Goal: Navigation & Orientation: Understand site structure

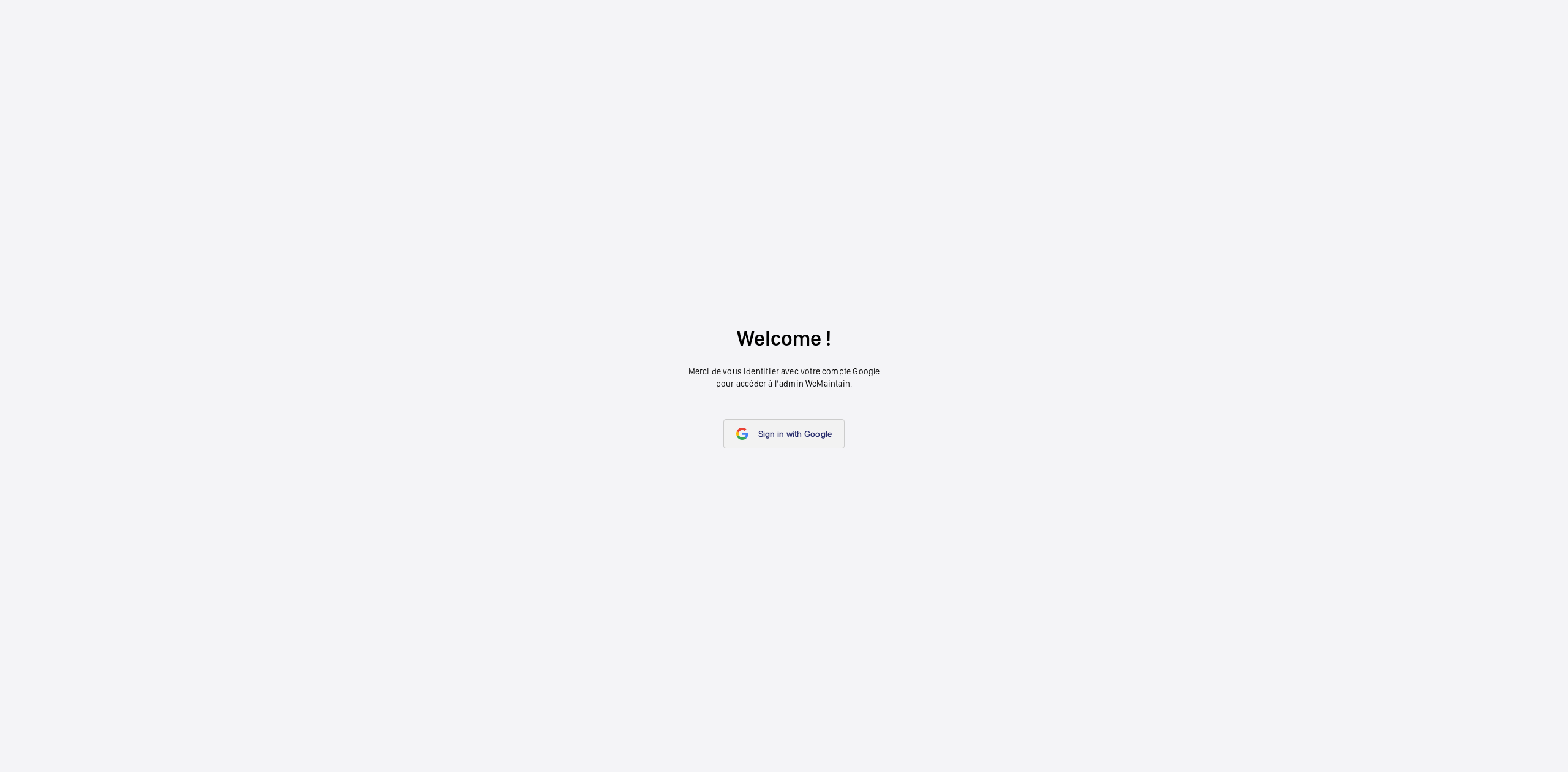
click at [827, 439] on link "Sign in with Google" at bounding box center [784, 434] width 122 height 30
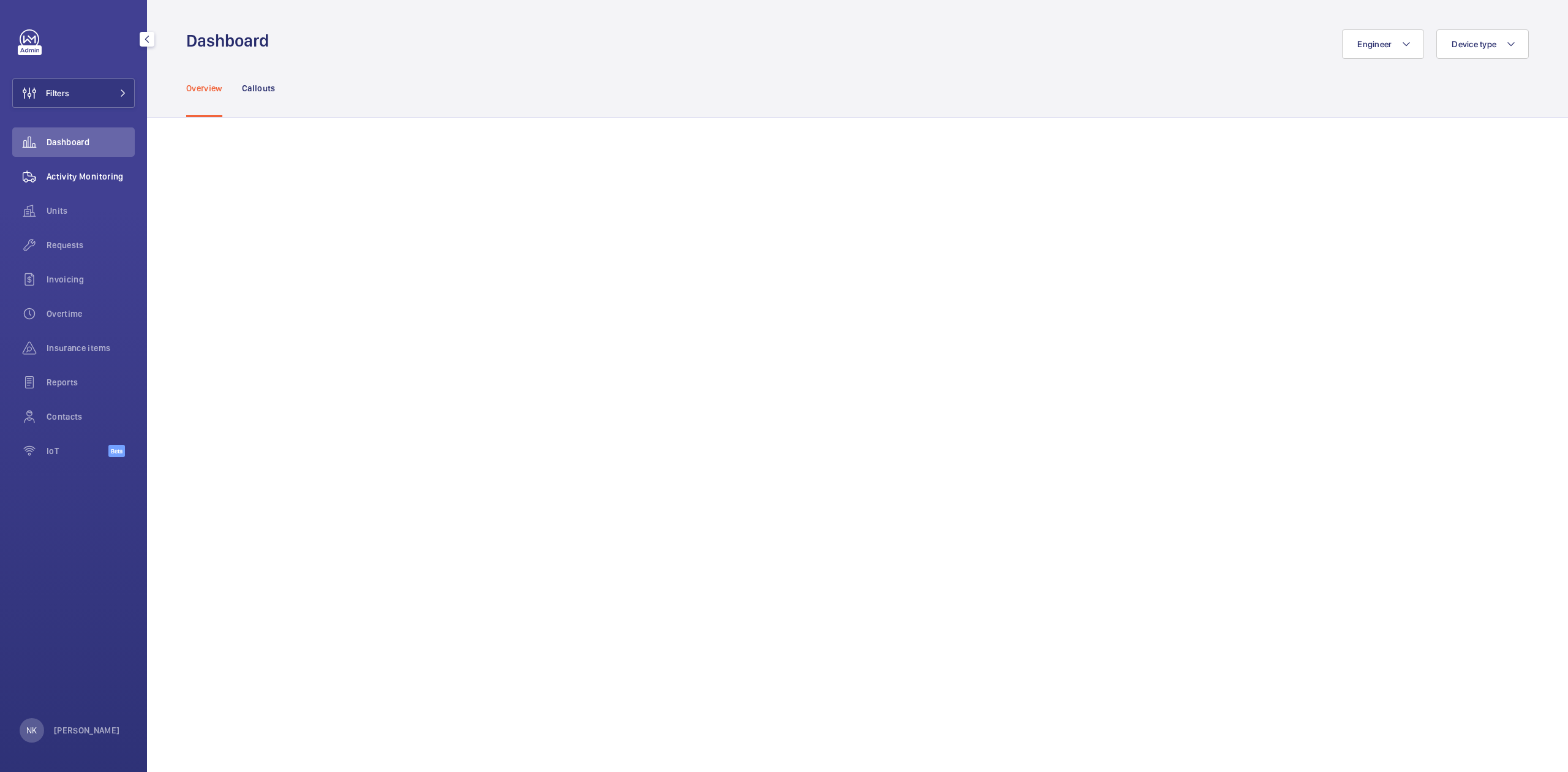
click at [77, 177] on span "Activity Monitoring" at bounding box center [90, 176] width 88 height 12
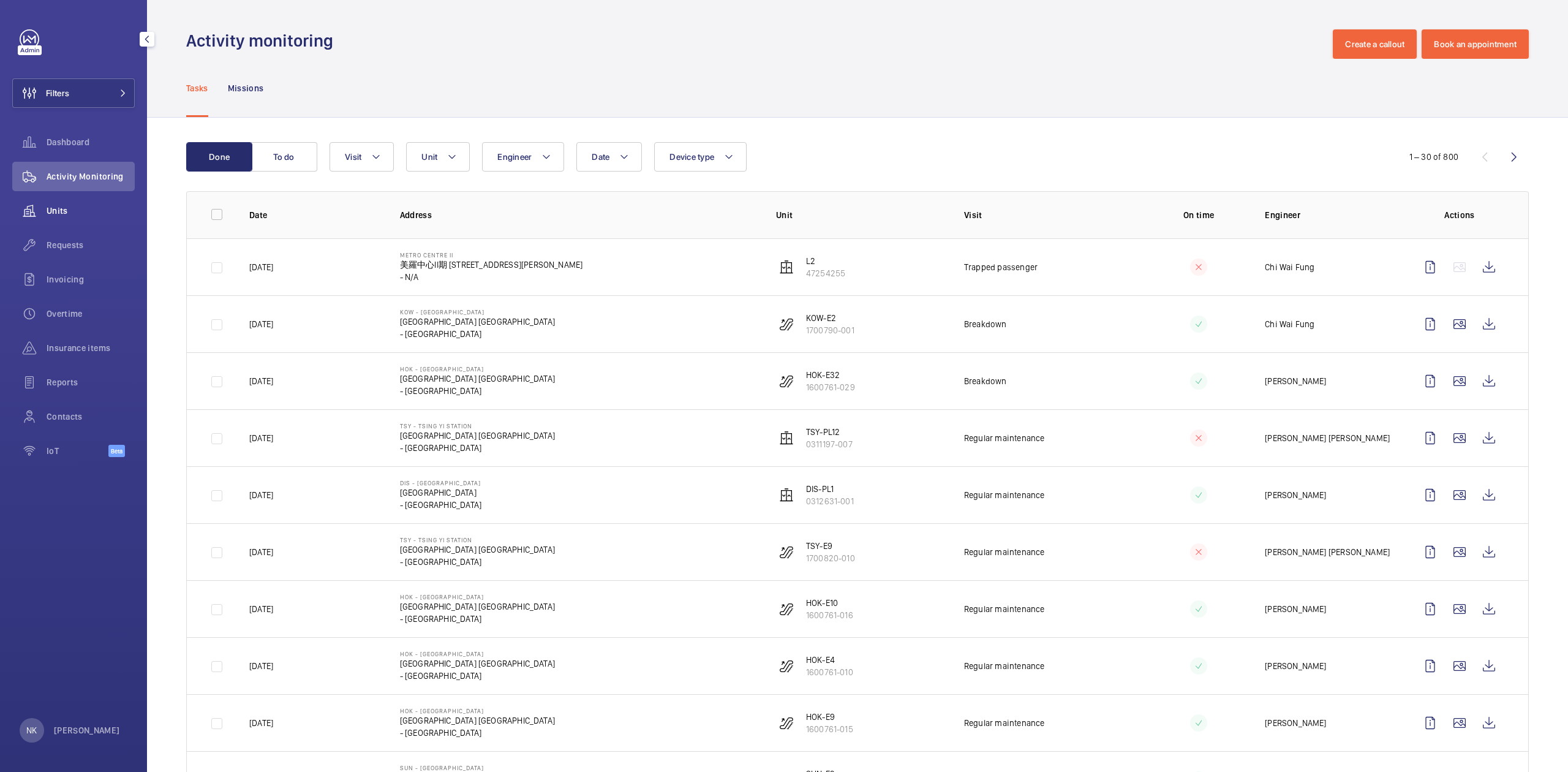
click at [79, 212] on span "Units" at bounding box center [90, 210] width 88 height 12
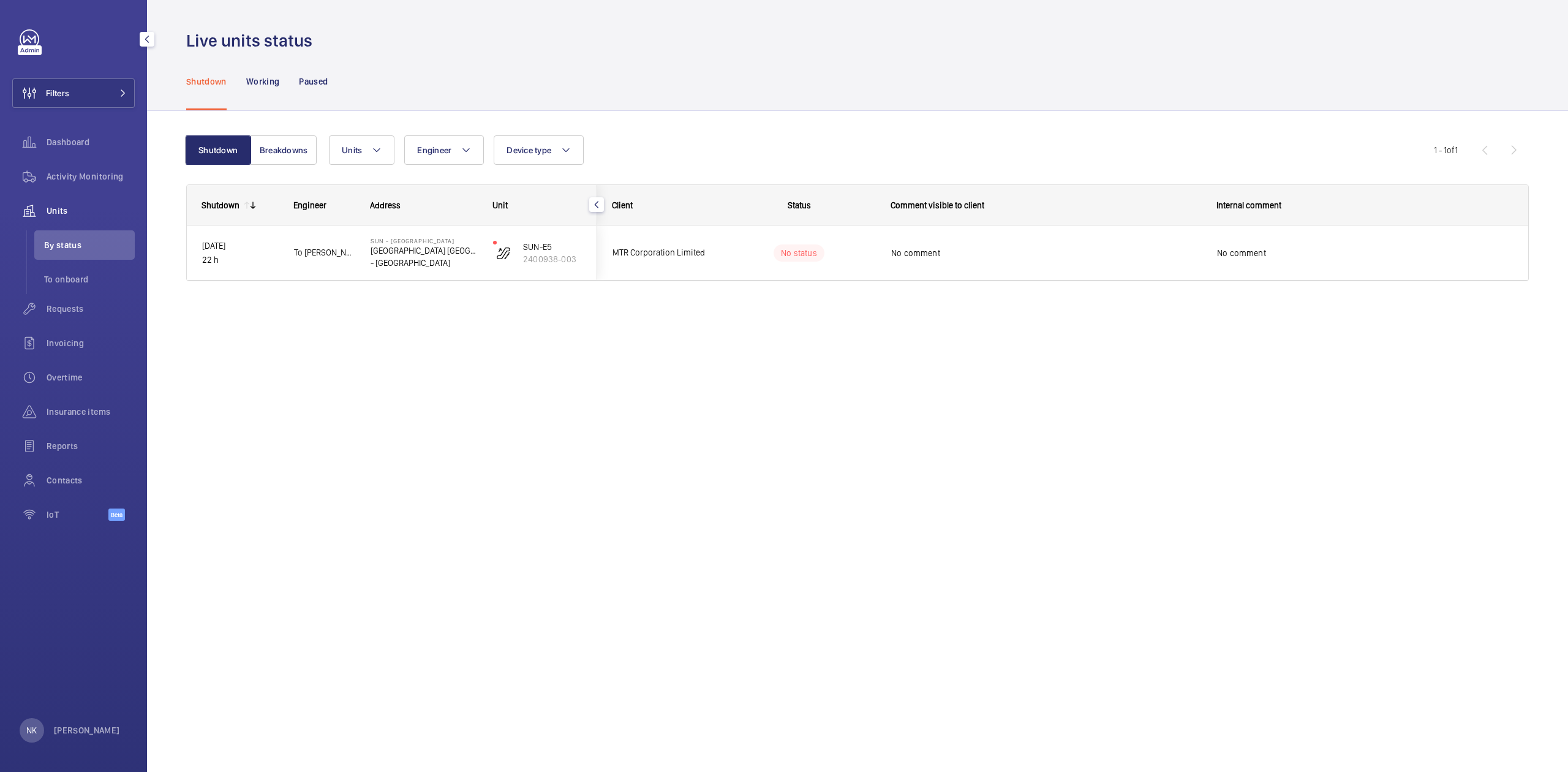
click at [72, 197] on div "Units" at bounding box center [74, 211] width 122 height 30
click at [69, 177] on span "Activity Monitoring" at bounding box center [90, 176] width 88 height 12
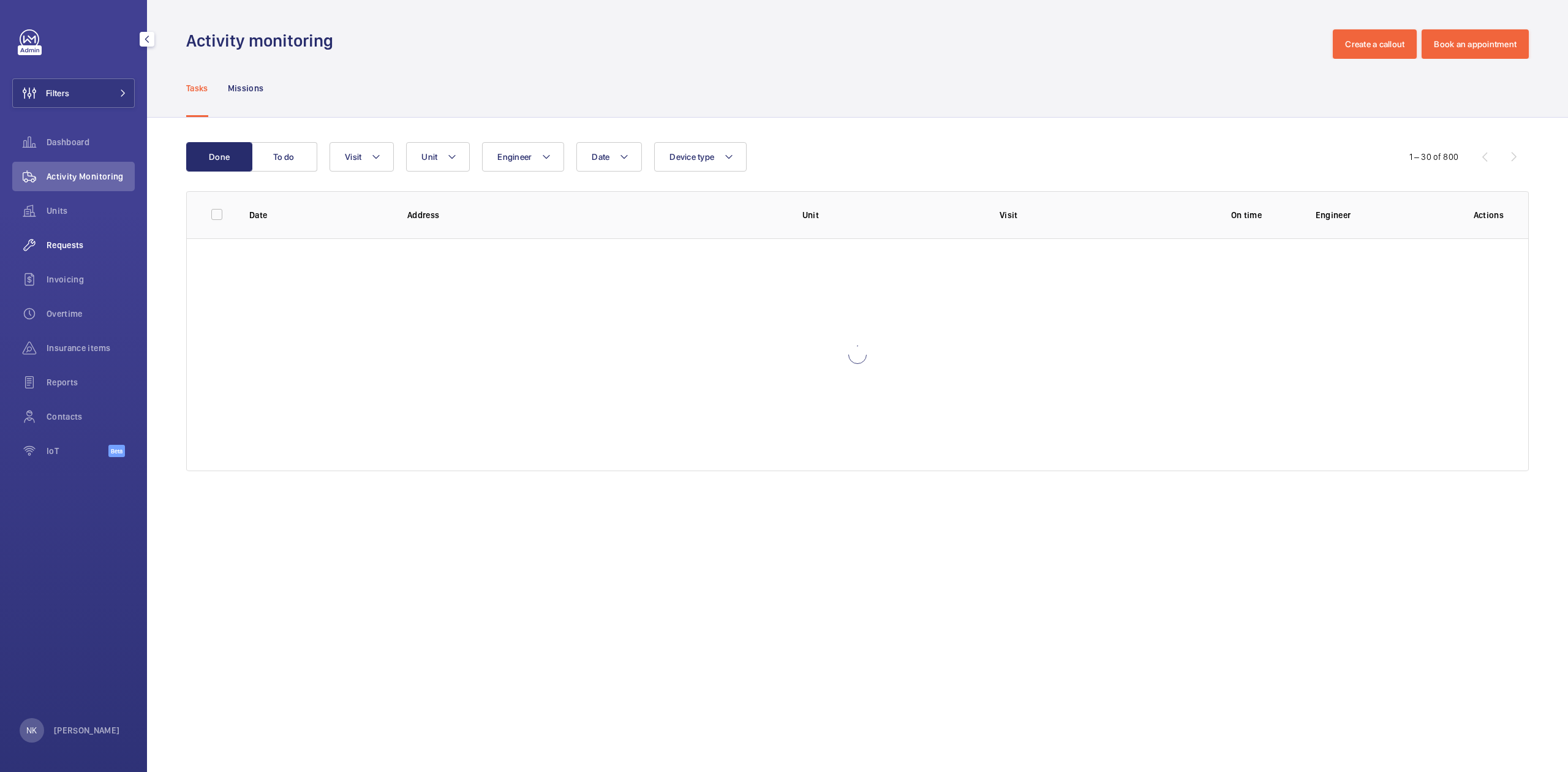
click at [79, 246] on span "Requests" at bounding box center [90, 244] width 88 height 12
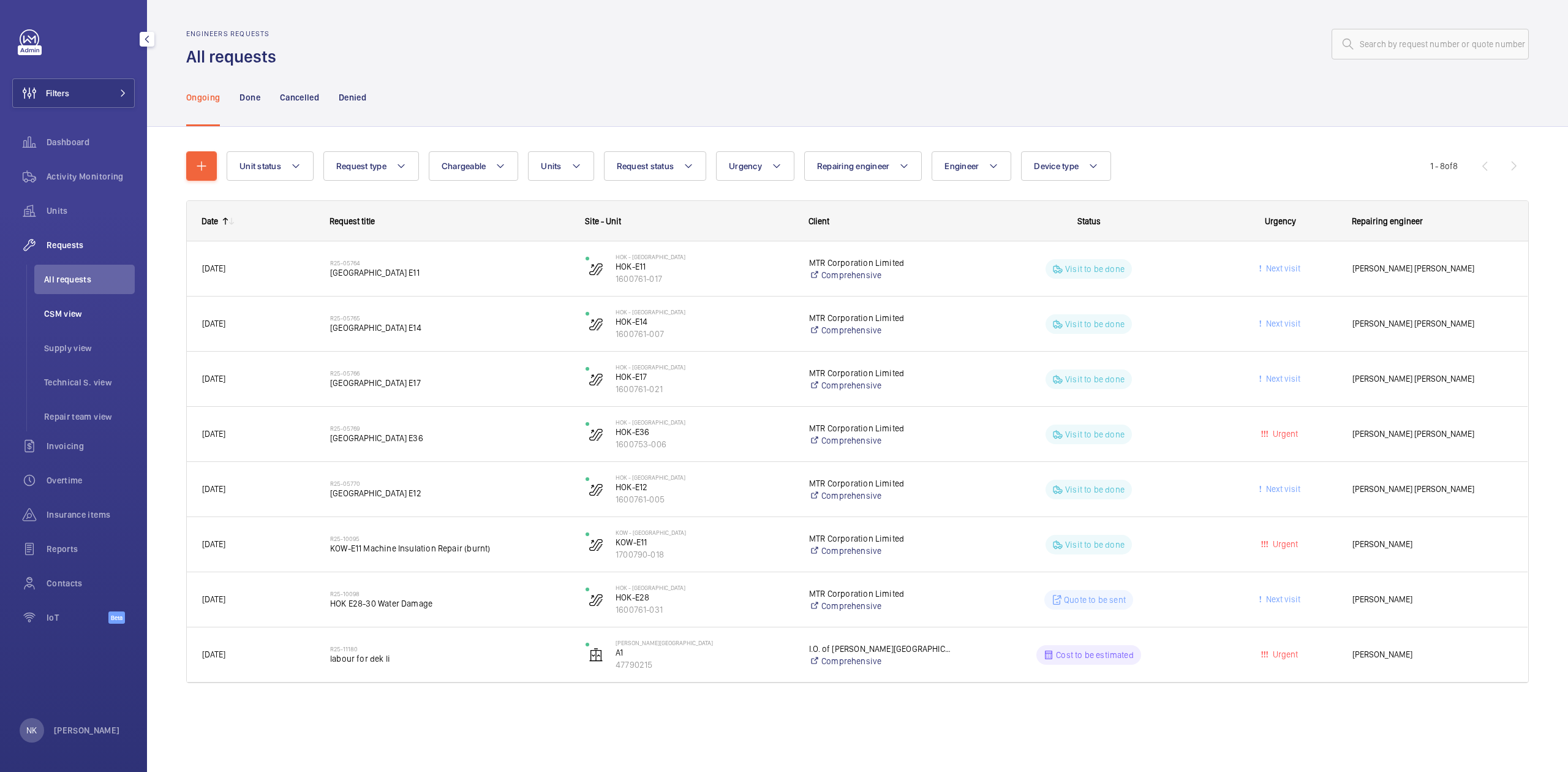
click at [72, 324] on li "CSM view" at bounding box center [84, 314] width 101 height 30
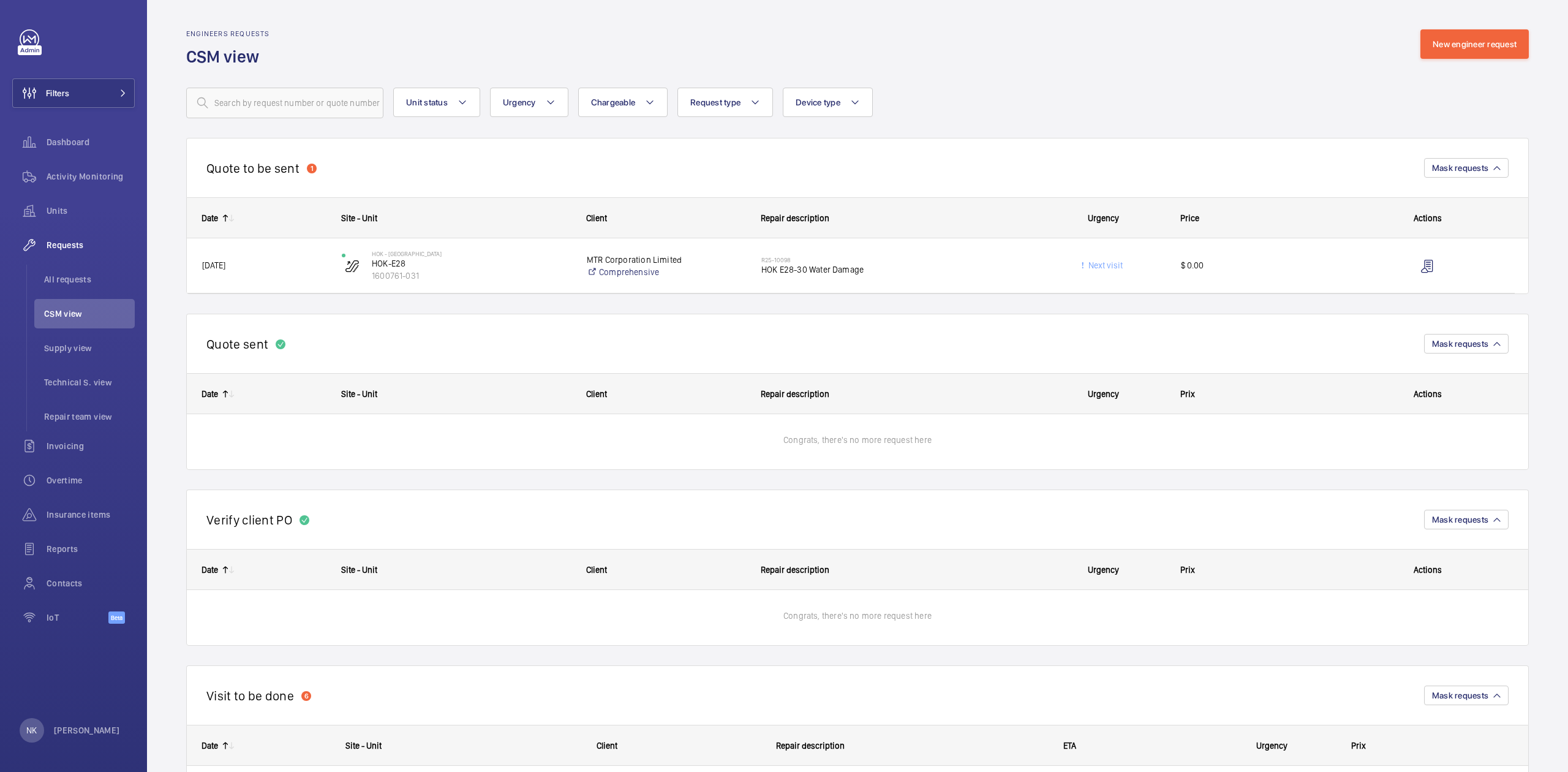
click at [741, 166] on div "Quote to be sent 1 Mask requests" at bounding box center [858, 168] width 1342 height 59
click at [816, 173] on div "Quote to be sent 1 Mask requests" at bounding box center [858, 168] width 1342 height 59
click at [1209, 67] on wm-front-repair-requests-business-view "Engineers requests CSM view New engineer request Unit status Urgency Chargeable…" at bounding box center [858, 651] width 1342 height 1243
click at [67, 353] on span "Supply view" at bounding box center [89, 348] width 91 height 12
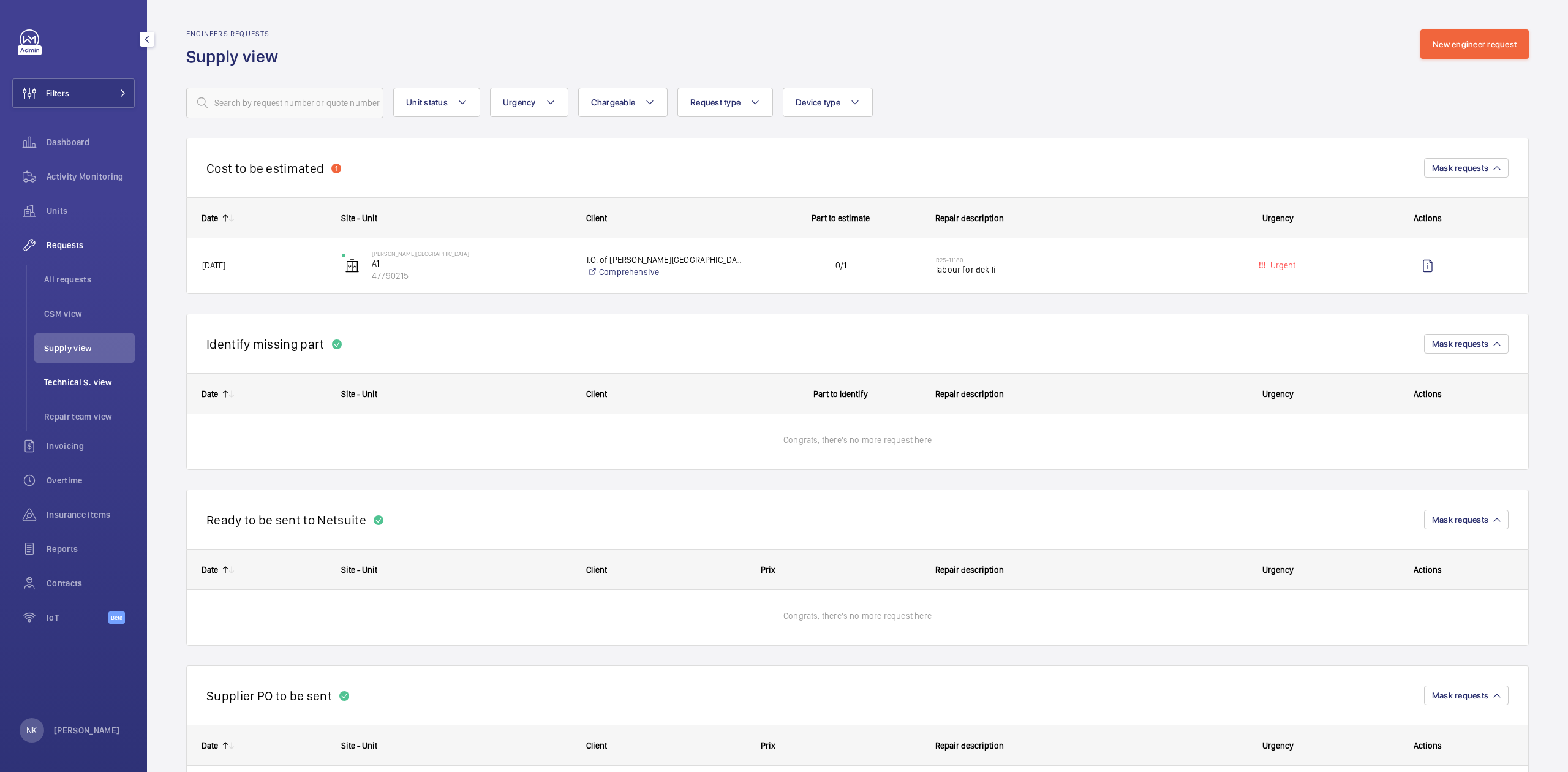
click at [93, 384] on span "Technical S. view" at bounding box center [89, 382] width 91 height 12
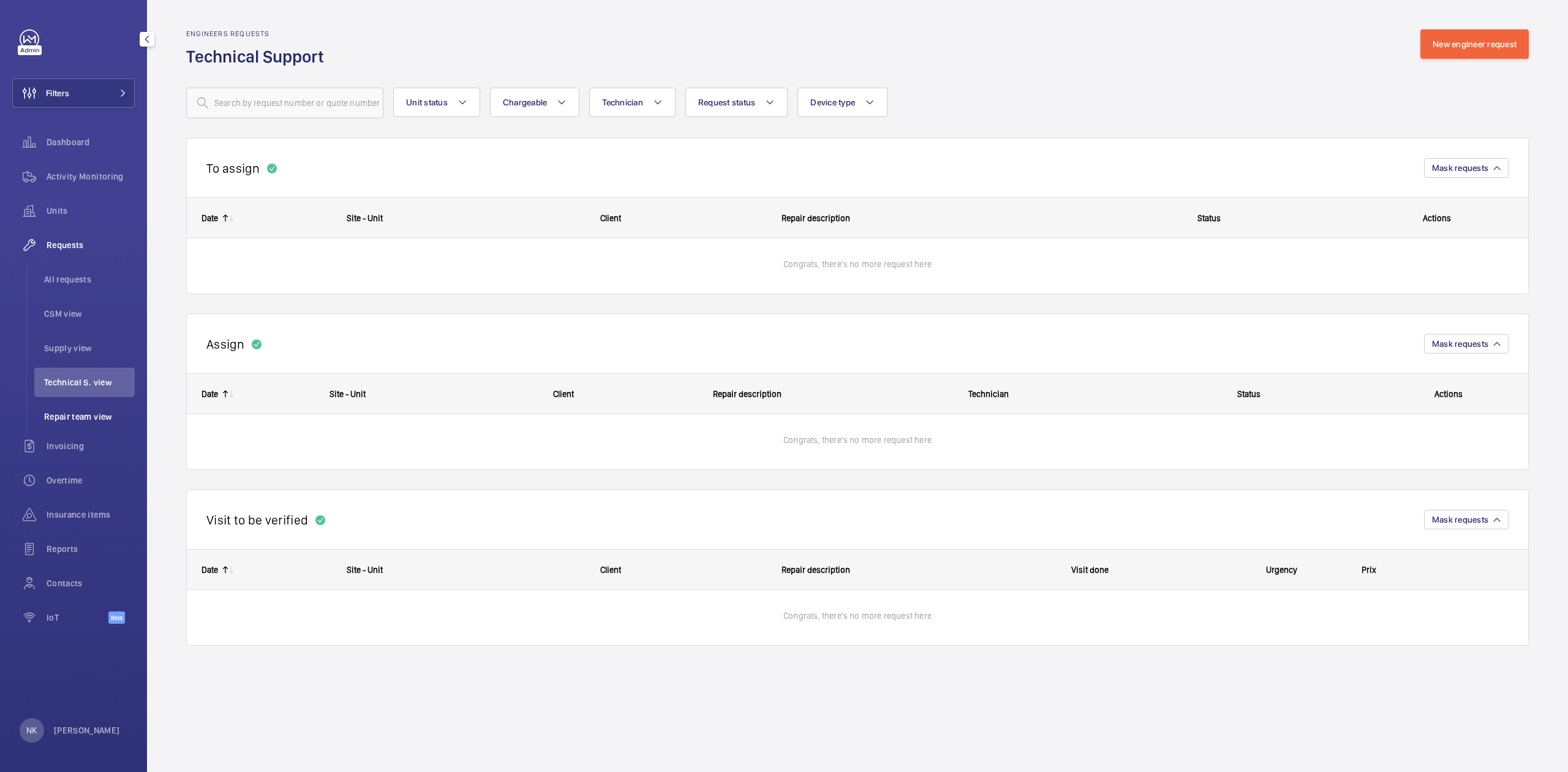
click at [97, 415] on span "Repair team view" at bounding box center [89, 416] width 91 height 12
click at [95, 287] on li "All requests" at bounding box center [84, 279] width 101 height 30
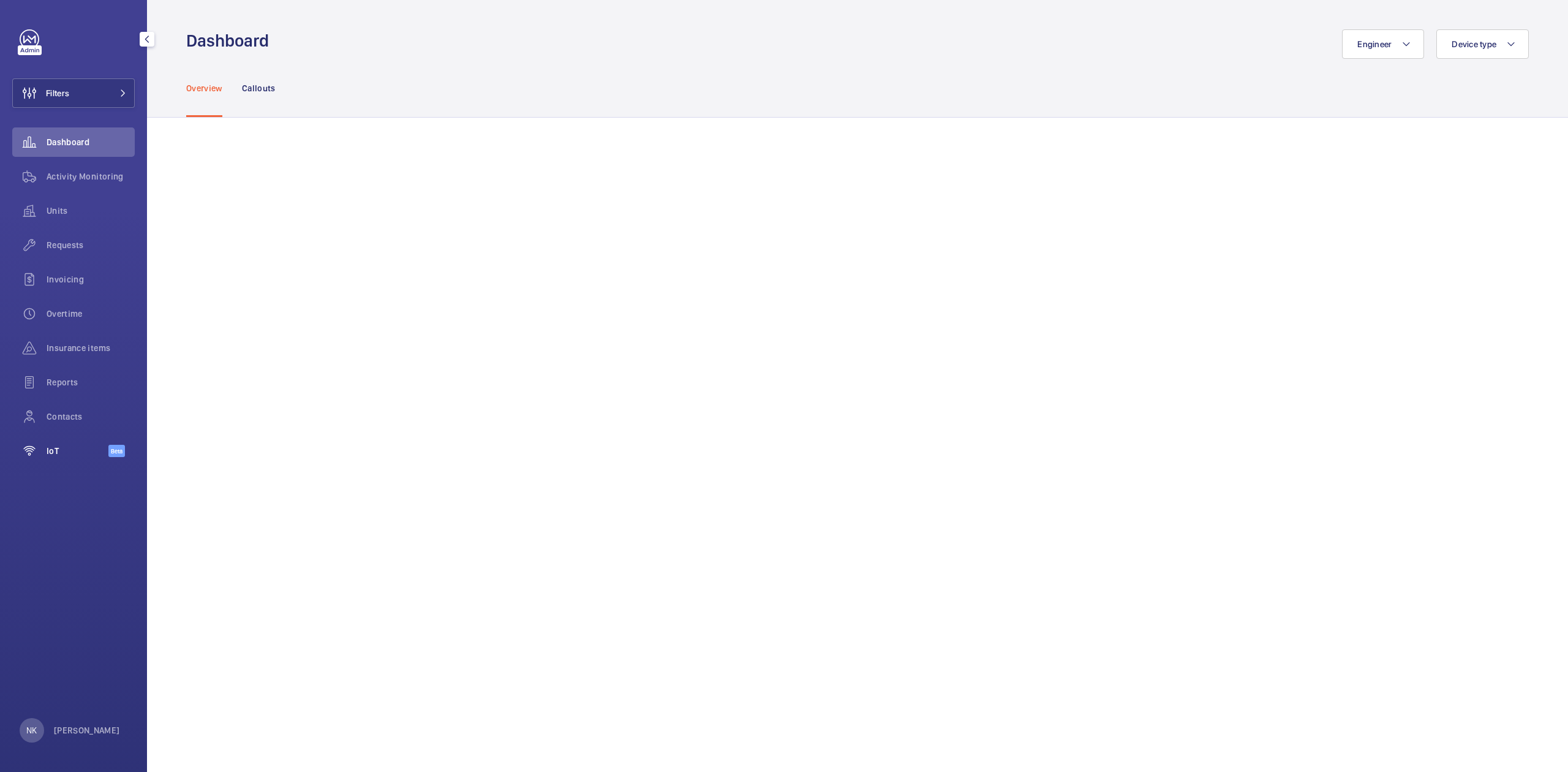
click at [72, 449] on span "IoT" at bounding box center [77, 451] width 62 height 12
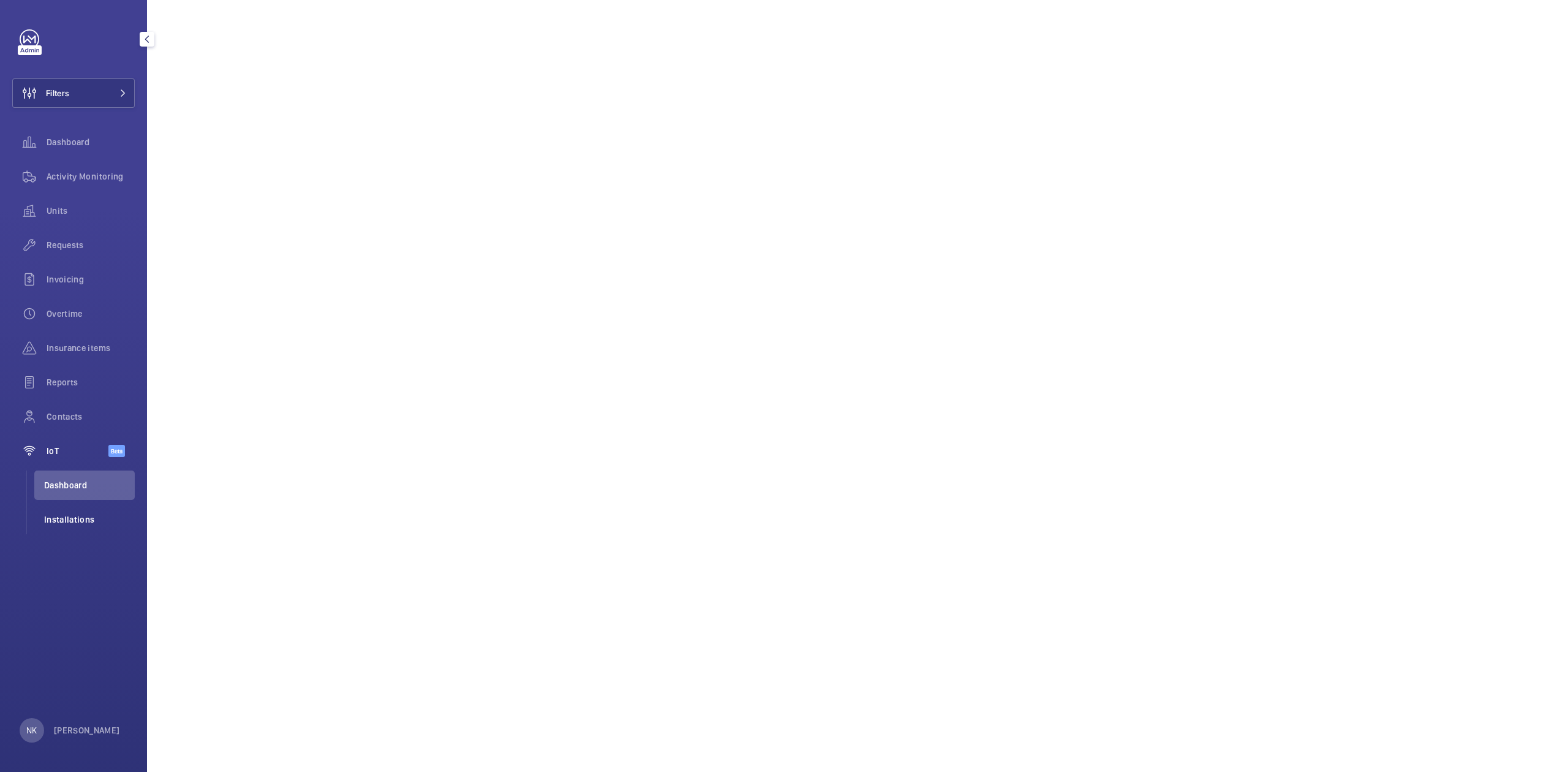
click at [90, 515] on span "Installations" at bounding box center [89, 519] width 91 height 12
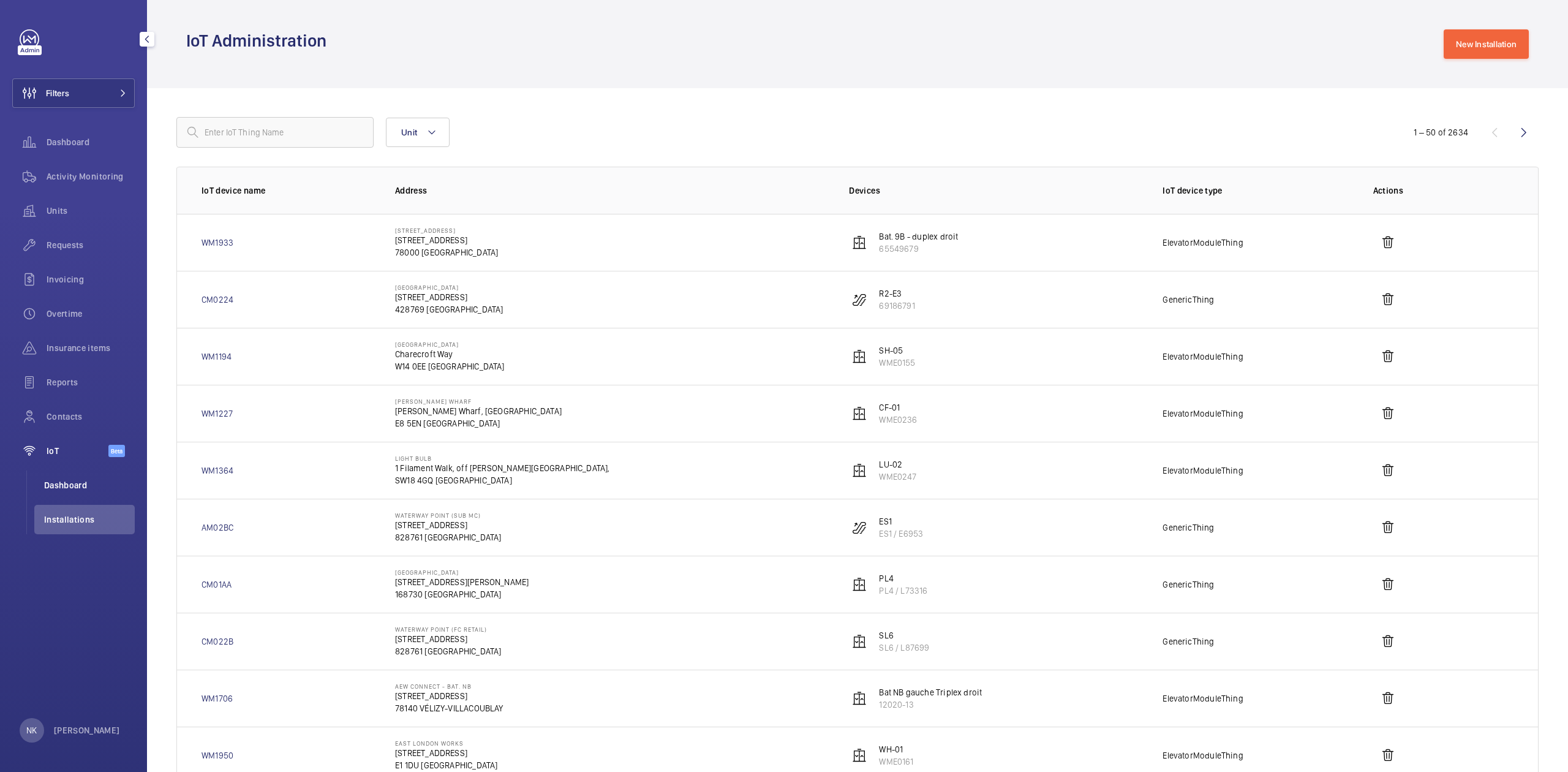
click at [84, 485] on span "Dashboard" at bounding box center [89, 485] width 91 height 12
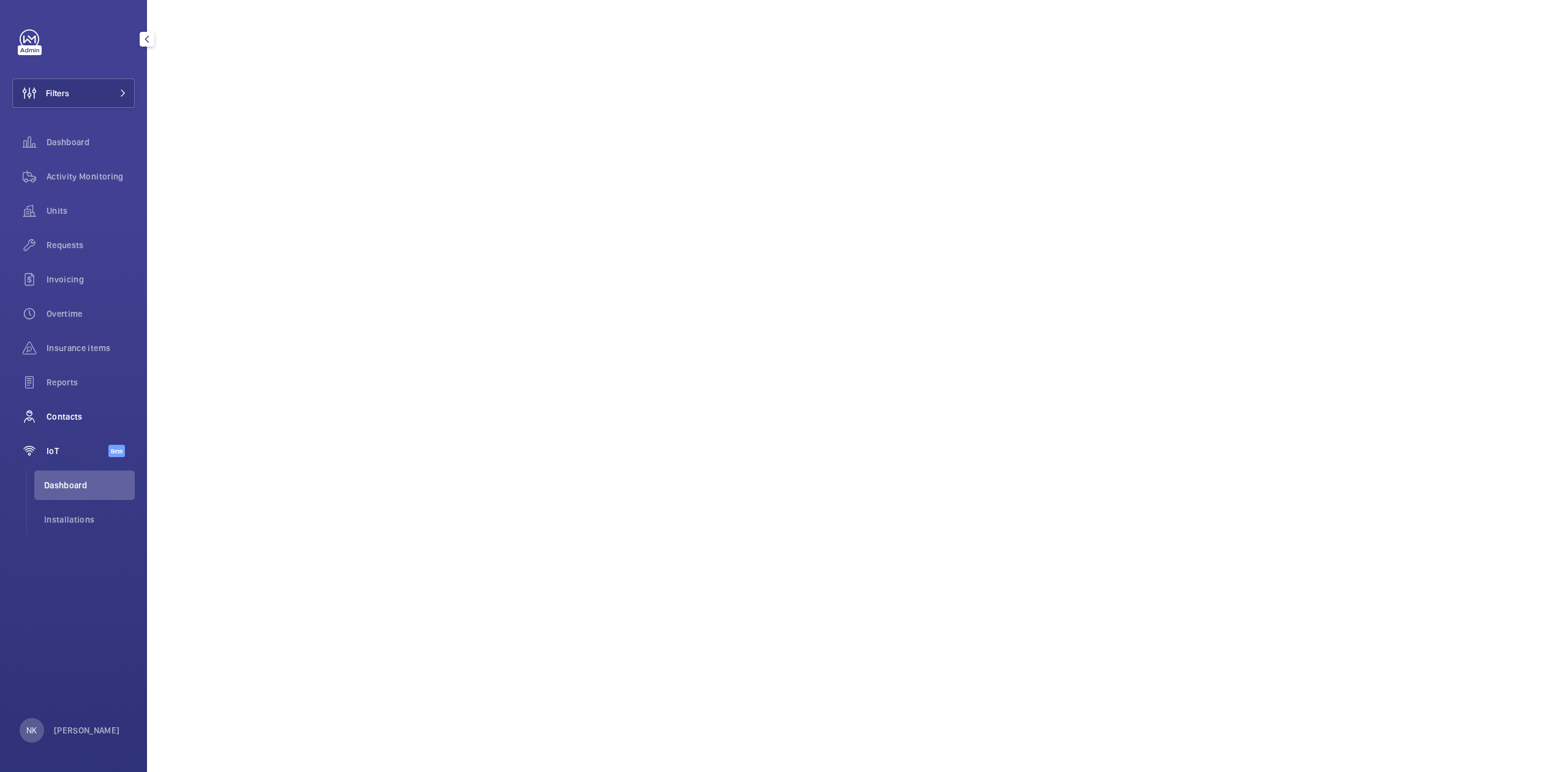
click at [90, 412] on span "Contacts" at bounding box center [90, 416] width 88 height 12
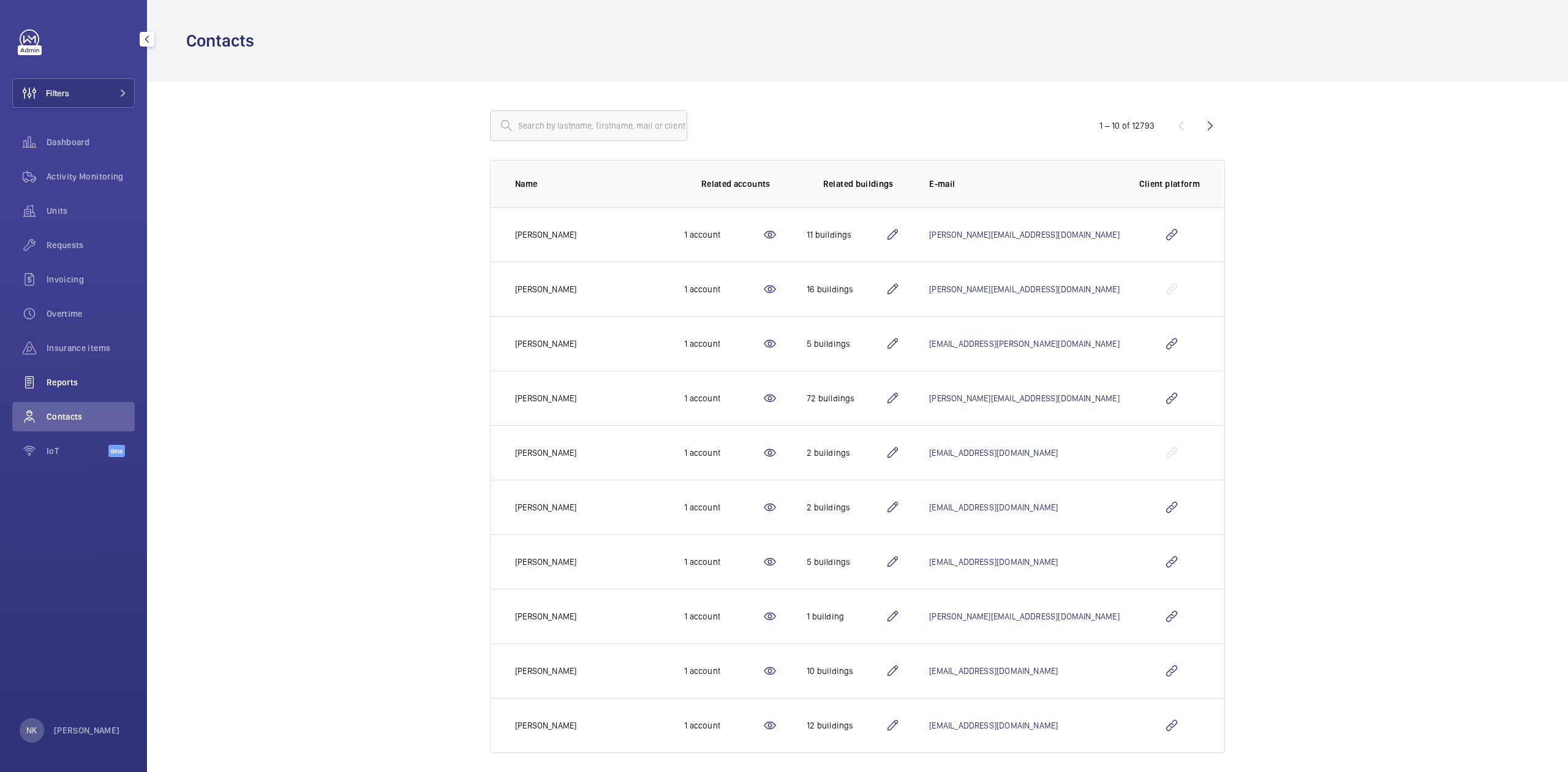
click at [71, 385] on span "Reports" at bounding box center [90, 382] width 88 height 12
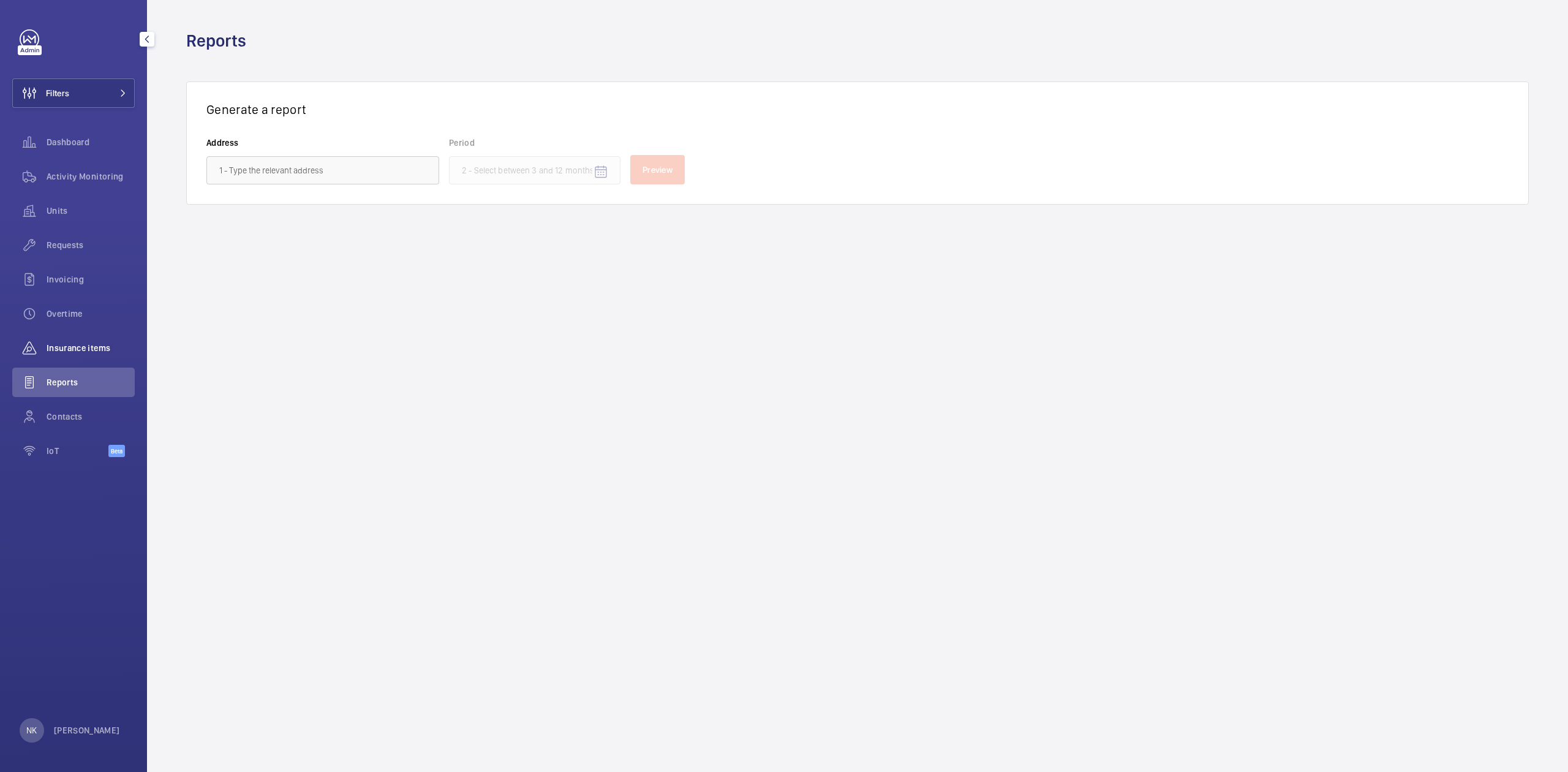
click at [84, 349] on span "Insurance items" at bounding box center [90, 348] width 88 height 12
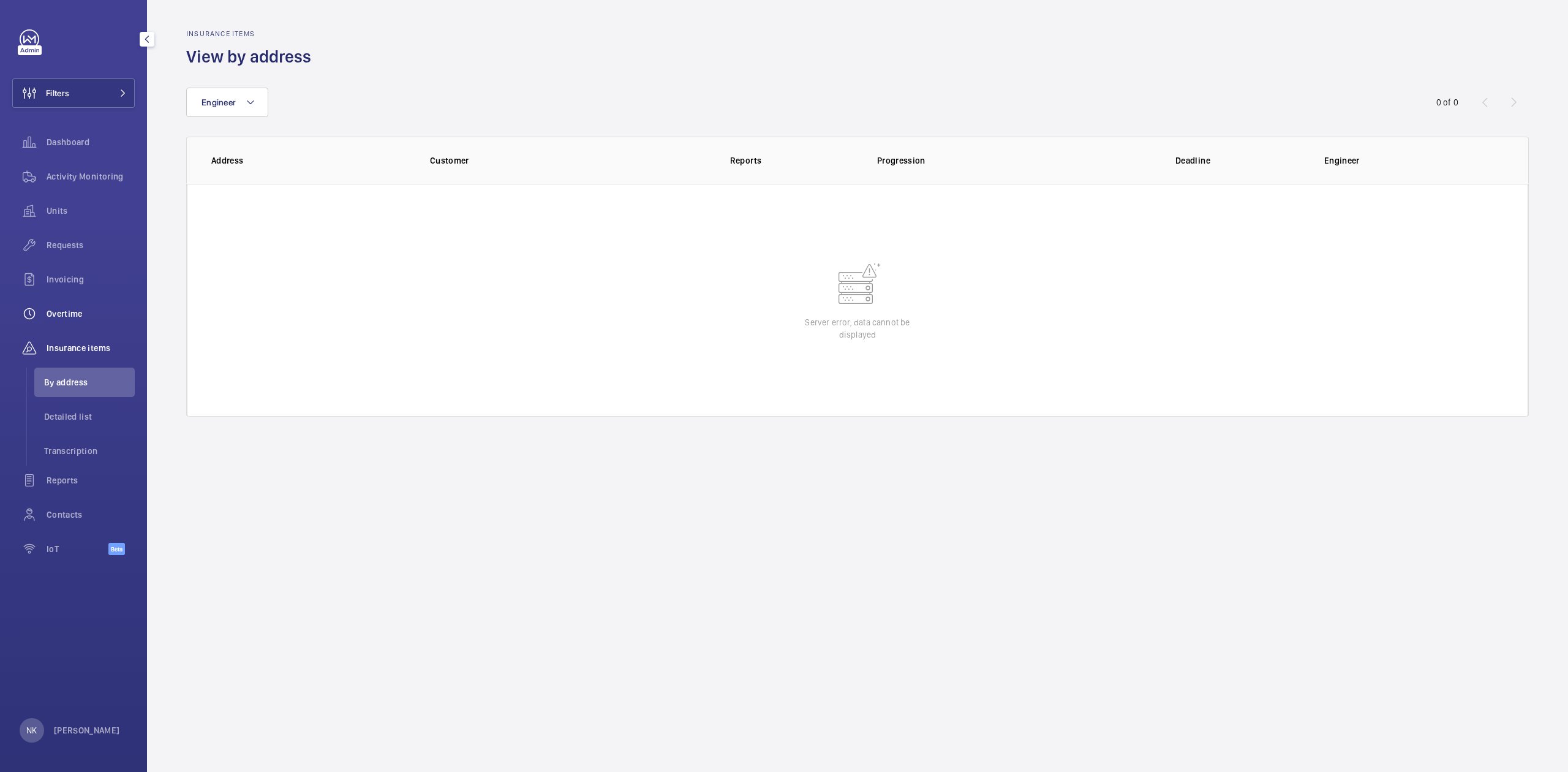
click at [84, 306] on div "Overtime" at bounding box center [74, 314] width 122 height 30
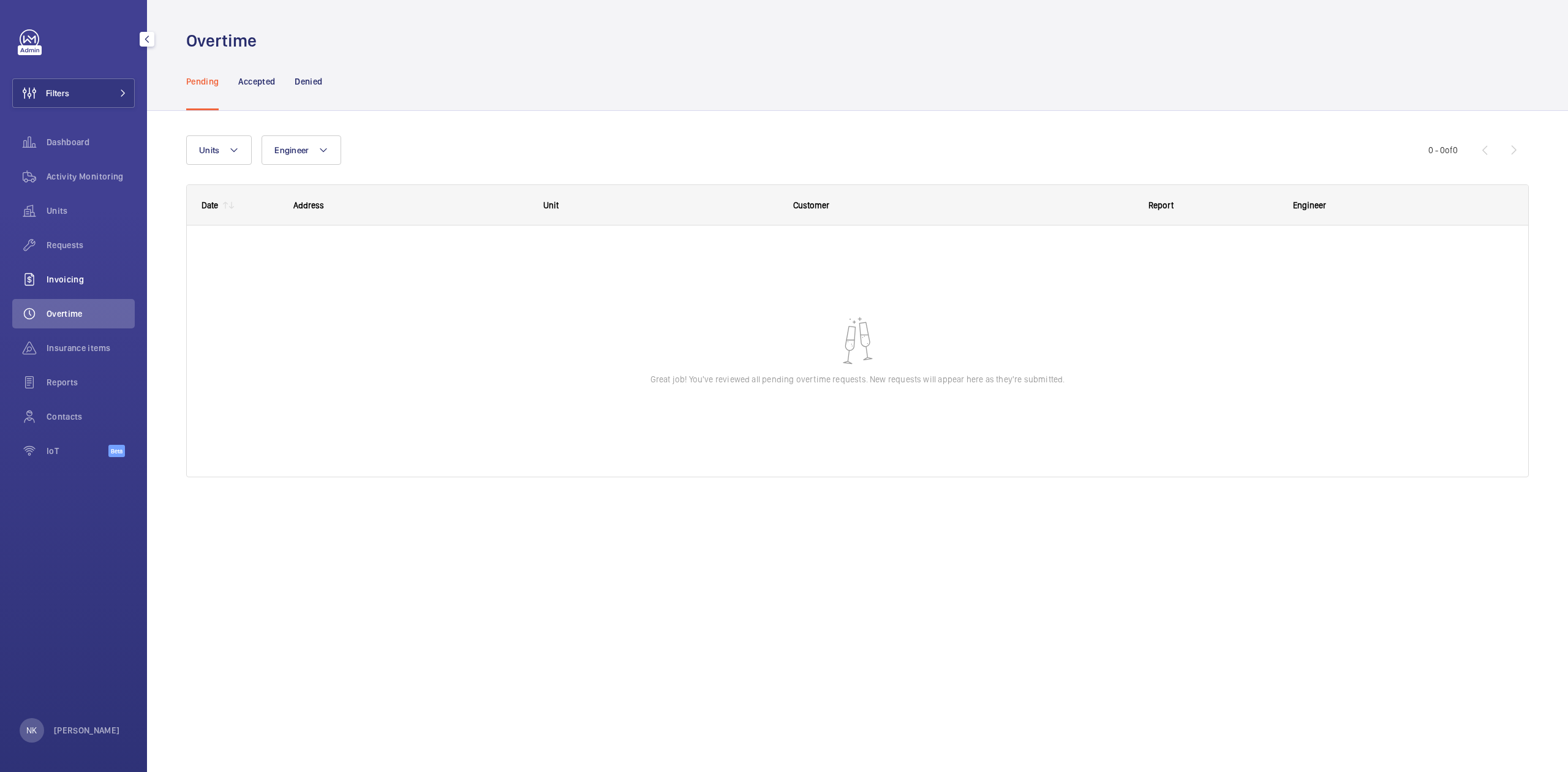
click at [76, 272] on div "Invoicing" at bounding box center [74, 279] width 122 height 30
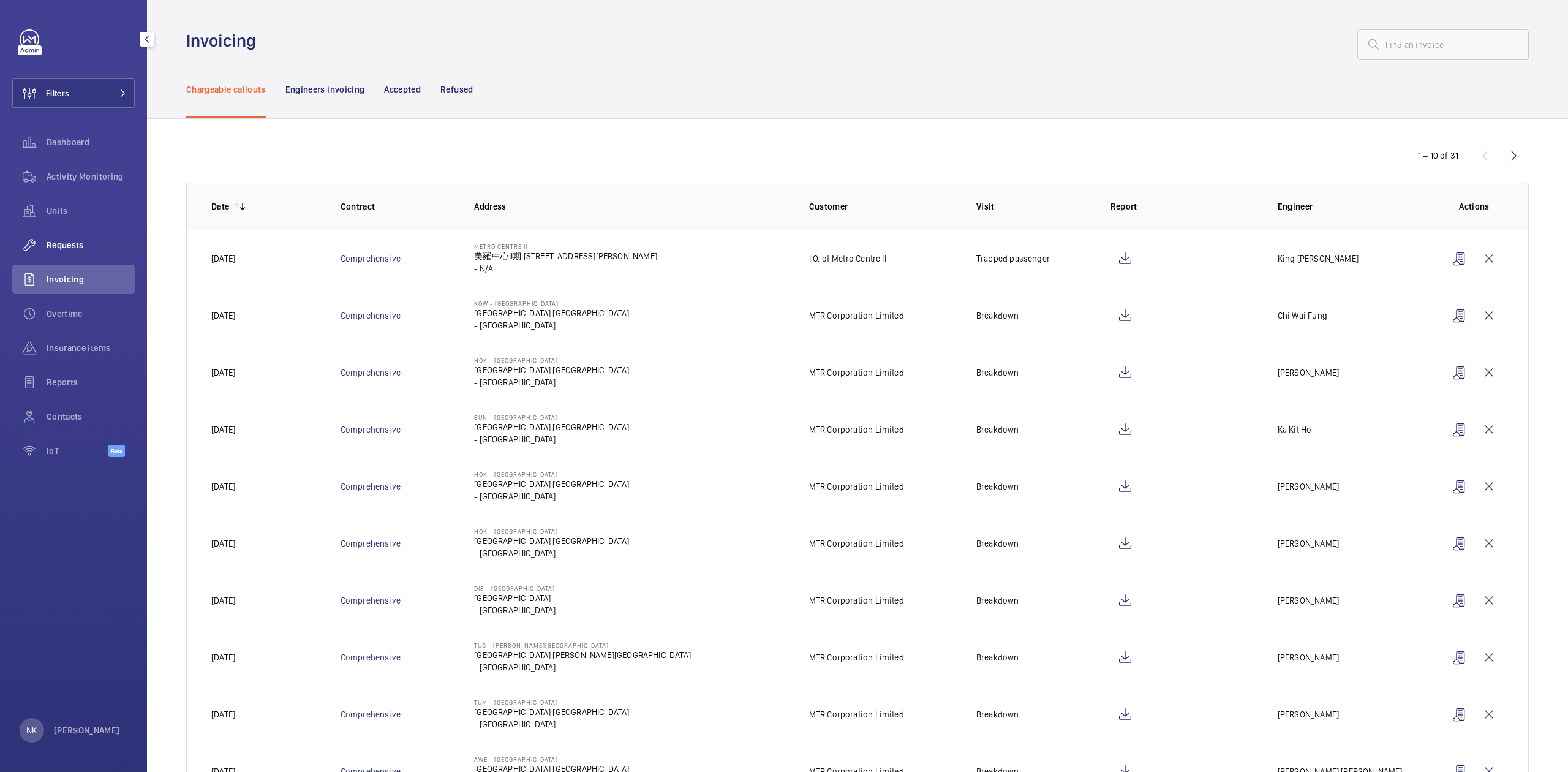
click at [69, 236] on div "Requests" at bounding box center [74, 245] width 122 height 30
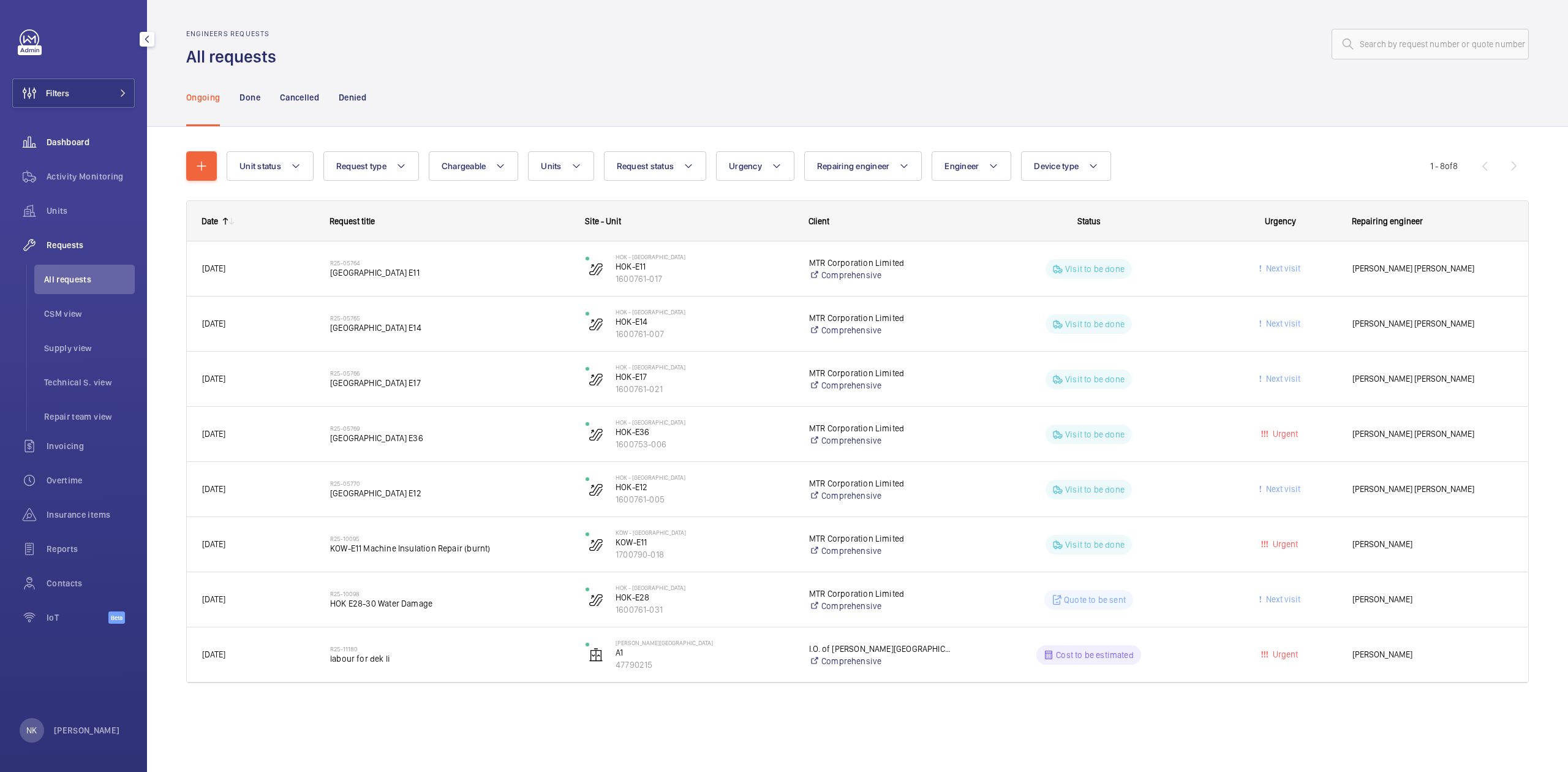
click at [59, 148] on span "Dashboard" at bounding box center [90, 142] width 88 height 12
